Goal: Check status: Check status

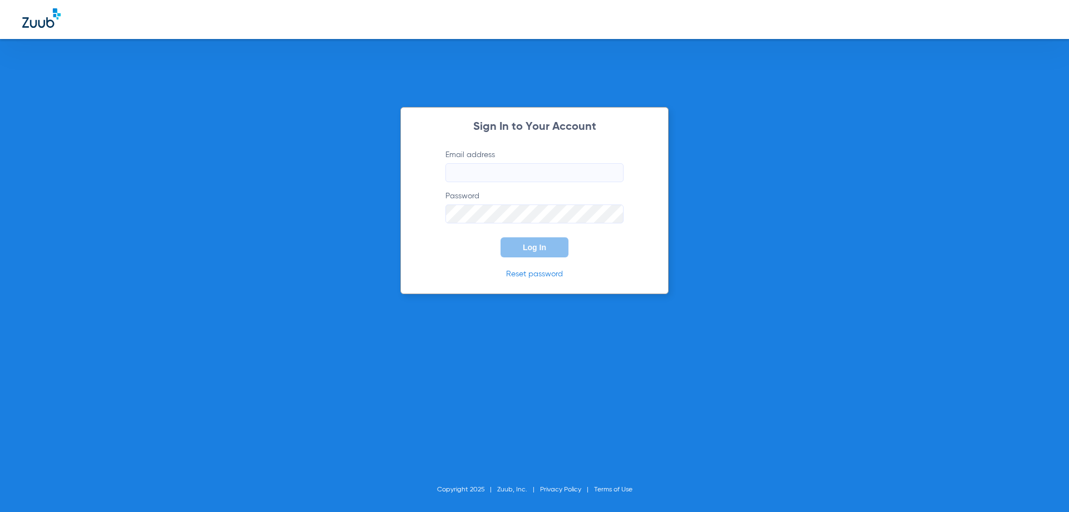
type input "[EMAIL_ADDRESS][DOMAIN_NAME]"
click at [541, 248] on span "Log In" at bounding box center [534, 247] width 23 height 9
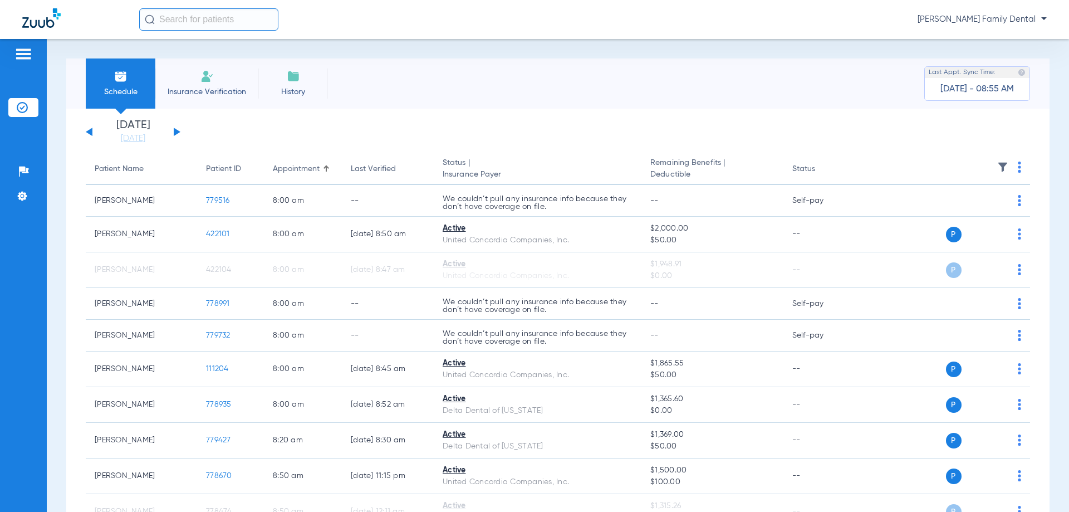
click at [169, 132] on div "[DATE] [DATE] [DATE] [DATE] [DATE] [DATE] [DATE] [DATE] [DATE] [DATE] [DATE] [D…" at bounding box center [133, 132] width 95 height 24
click at [178, 133] on button at bounding box center [177, 131] width 7 height 8
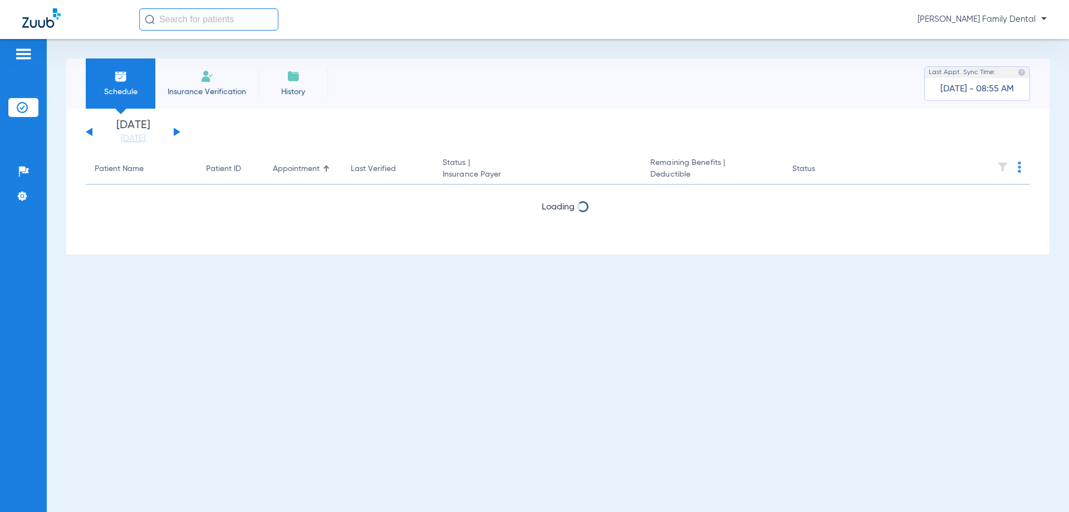
click at [178, 133] on button at bounding box center [177, 131] width 7 height 8
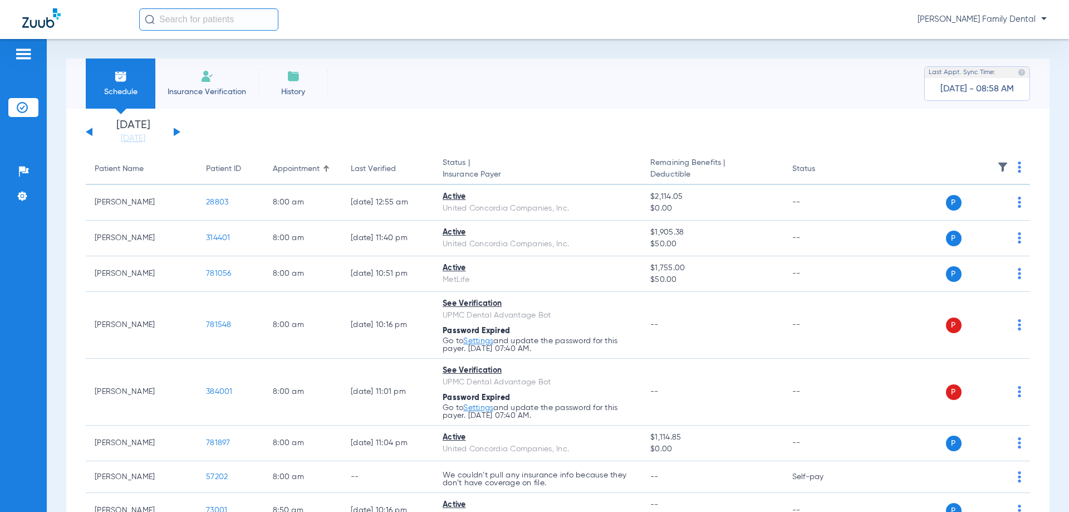
click at [174, 132] on button at bounding box center [177, 131] width 7 height 8
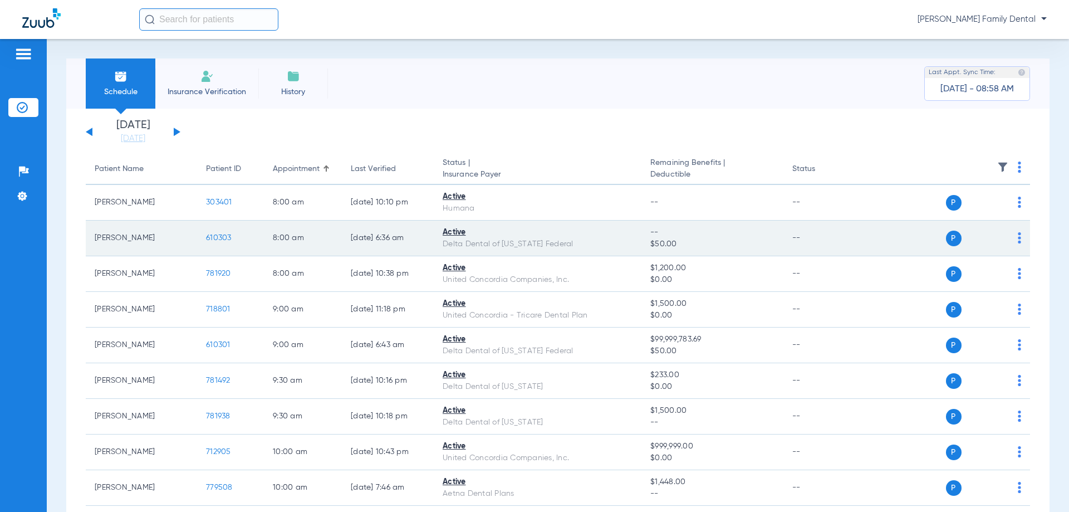
click at [212, 237] on span "610303" at bounding box center [219, 238] width 26 height 8
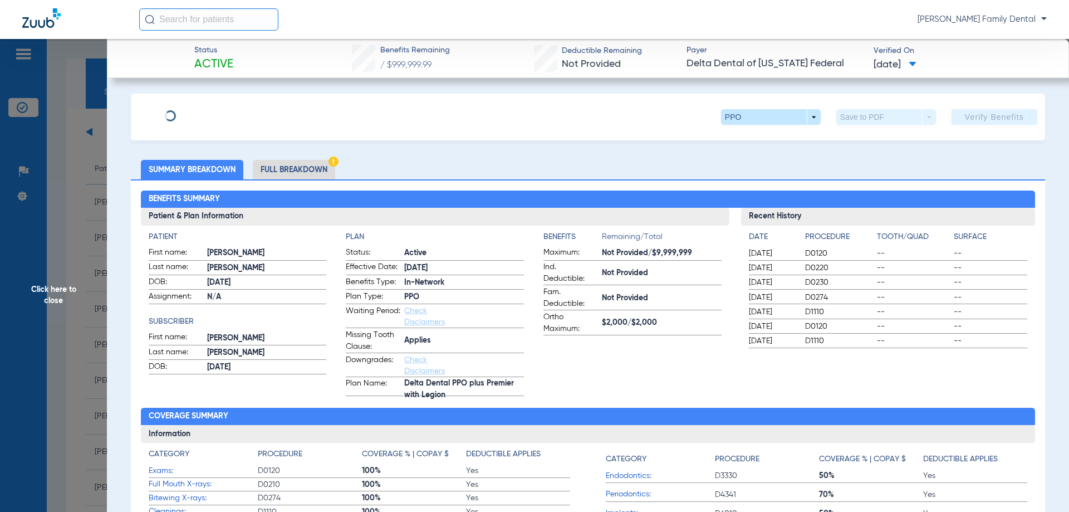
click at [307, 168] on li "Full Breakdown" at bounding box center [294, 169] width 82 height 19
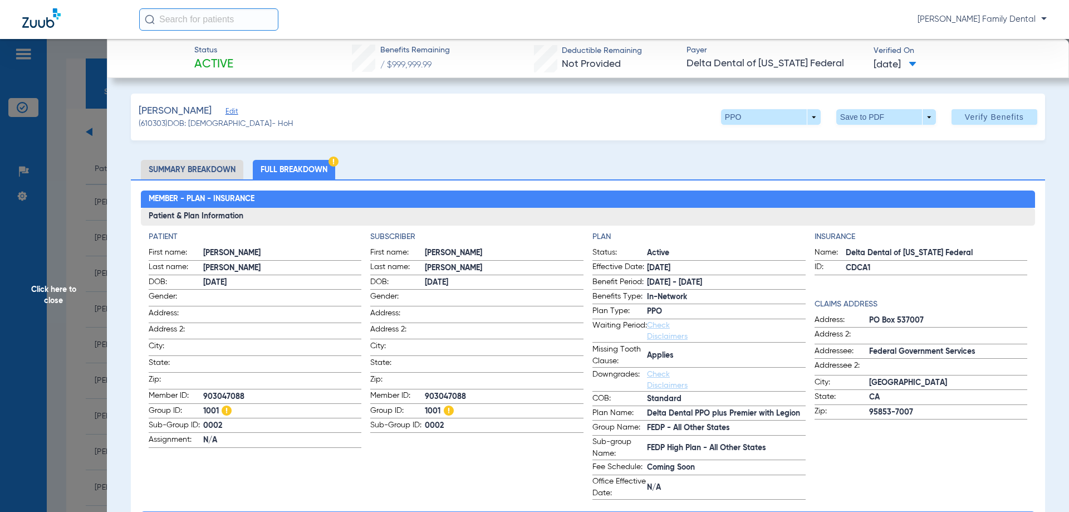
click at [65, 296] on span "Click here to close" at bounding box center [53, 295] width 107 height 512
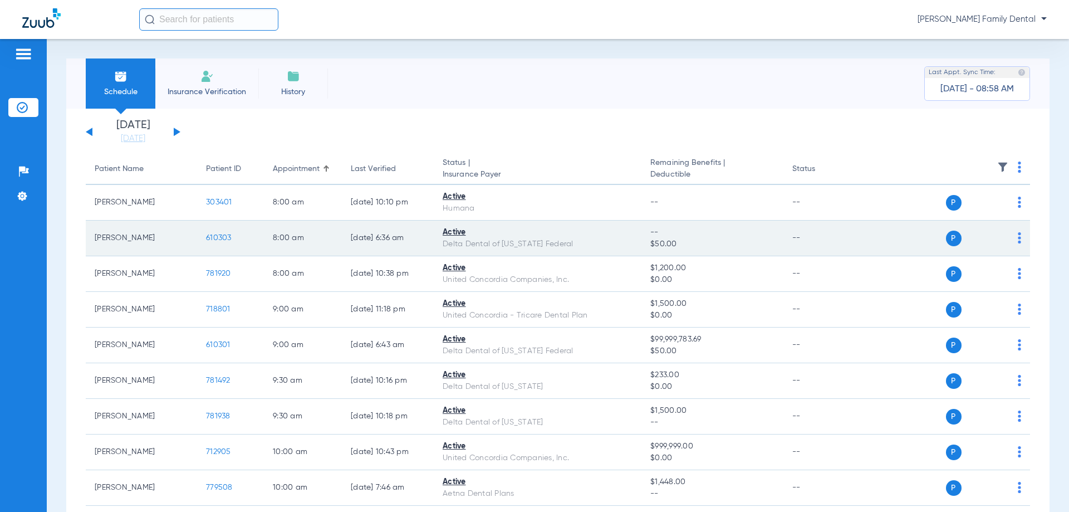
click at [207, 234] on span "610303" at bounding box center [219, 238] width 26 height 8
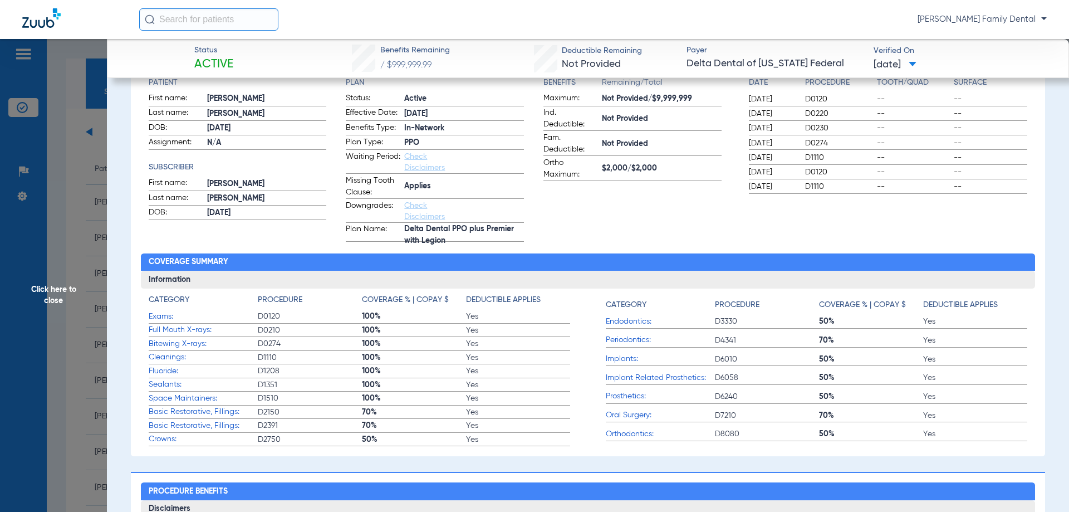
scroll to position [167, 0]
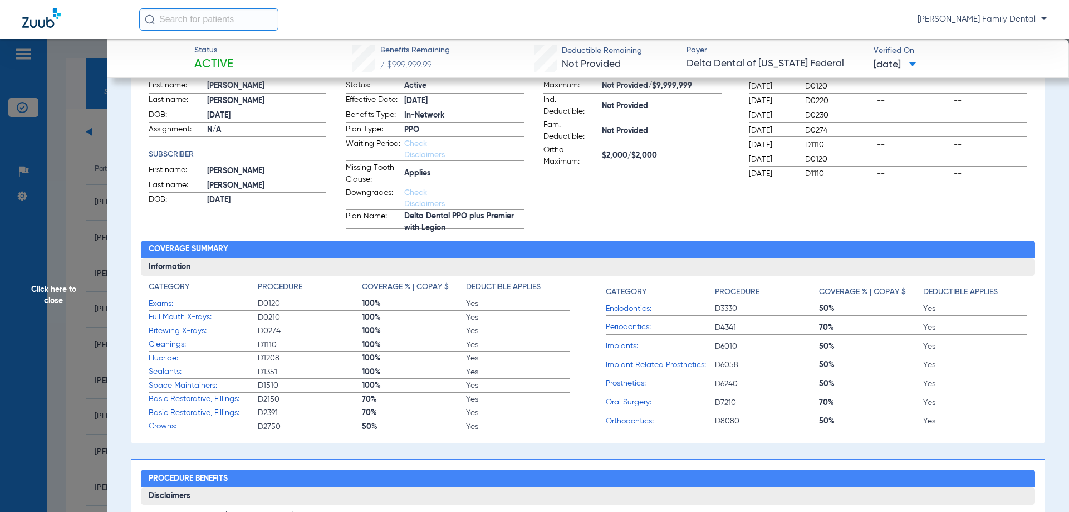
click at [975, 201] on div "Recent History Date Procedure Tooth/Quad Surface [DATE] D0120 -- -- [DATE] D022…" at bounding box center [888, 135] width 295 height 188
click at [60, 299] on span "Click here to close" at bounding box center [53, 295] width 107 height 512
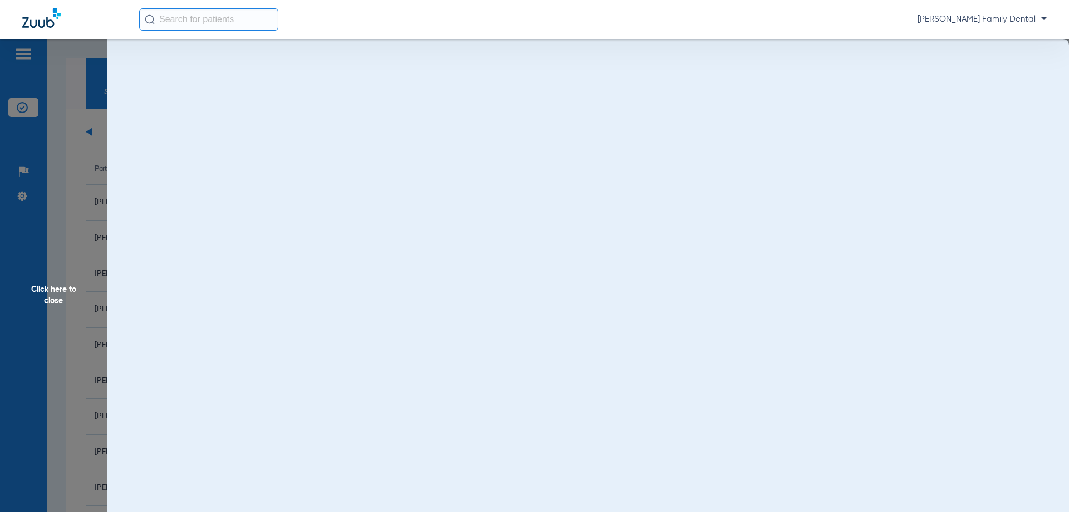
scroll to position [0, 0]
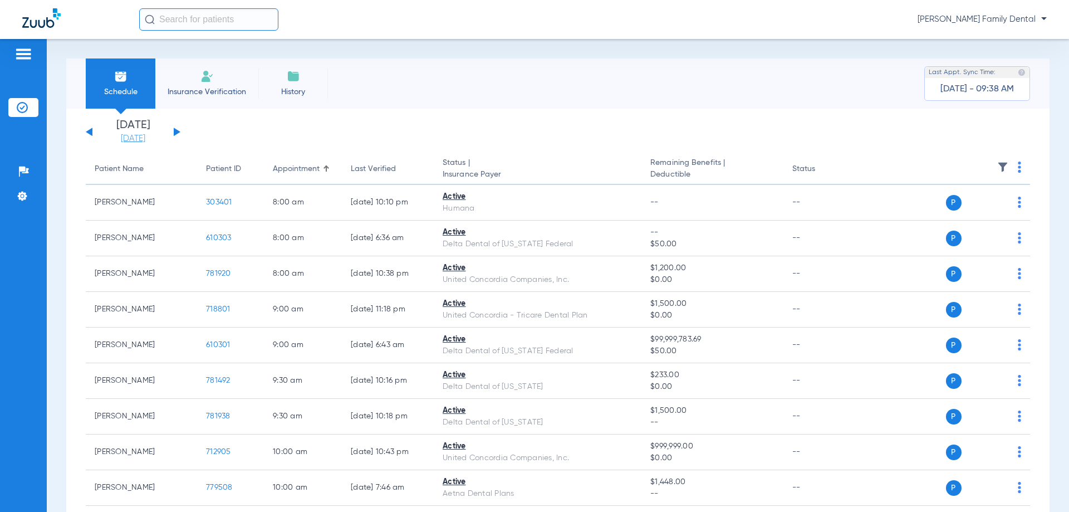
click at [140, 138] on link "[DATE]" at bounding box center [133, 138] width 67 height 11
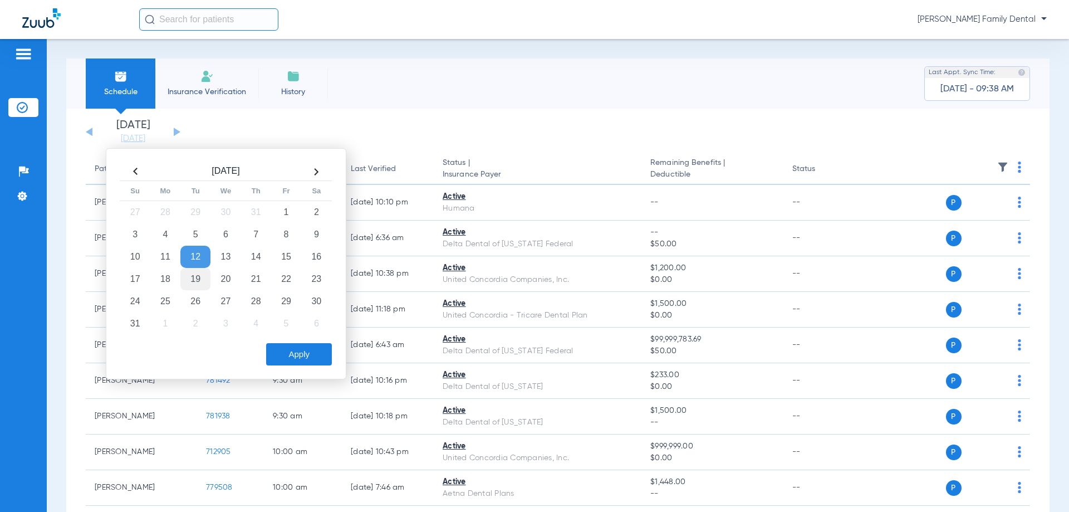
click at [188, 281] on td "19" at bounding box center [195, 279] width 30 height 22
click at [300, 355] on button "Apply" at bounding box center [299, 354] width 66 height 22
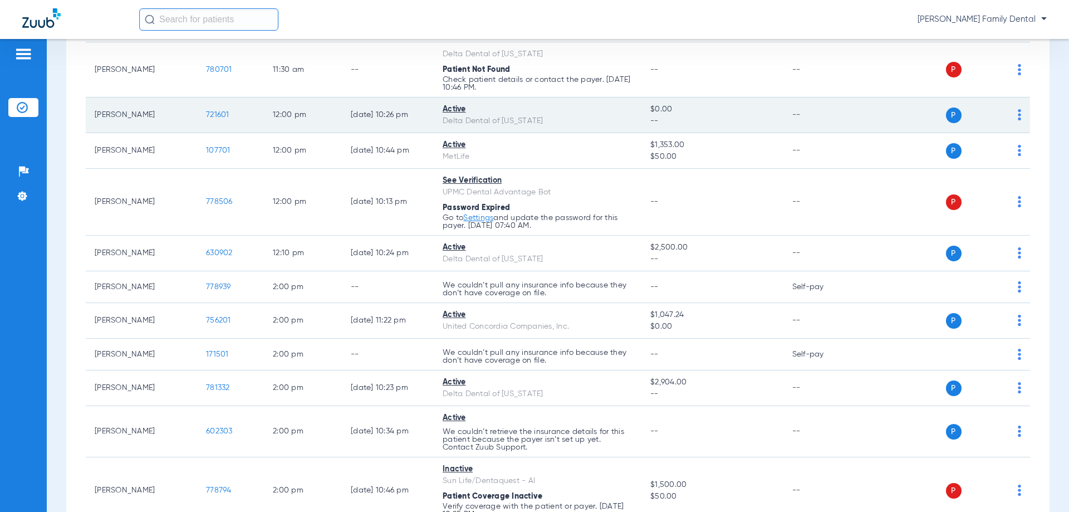
scroll to position [1114, 0]
